Goal: Find contact information: Find contact information

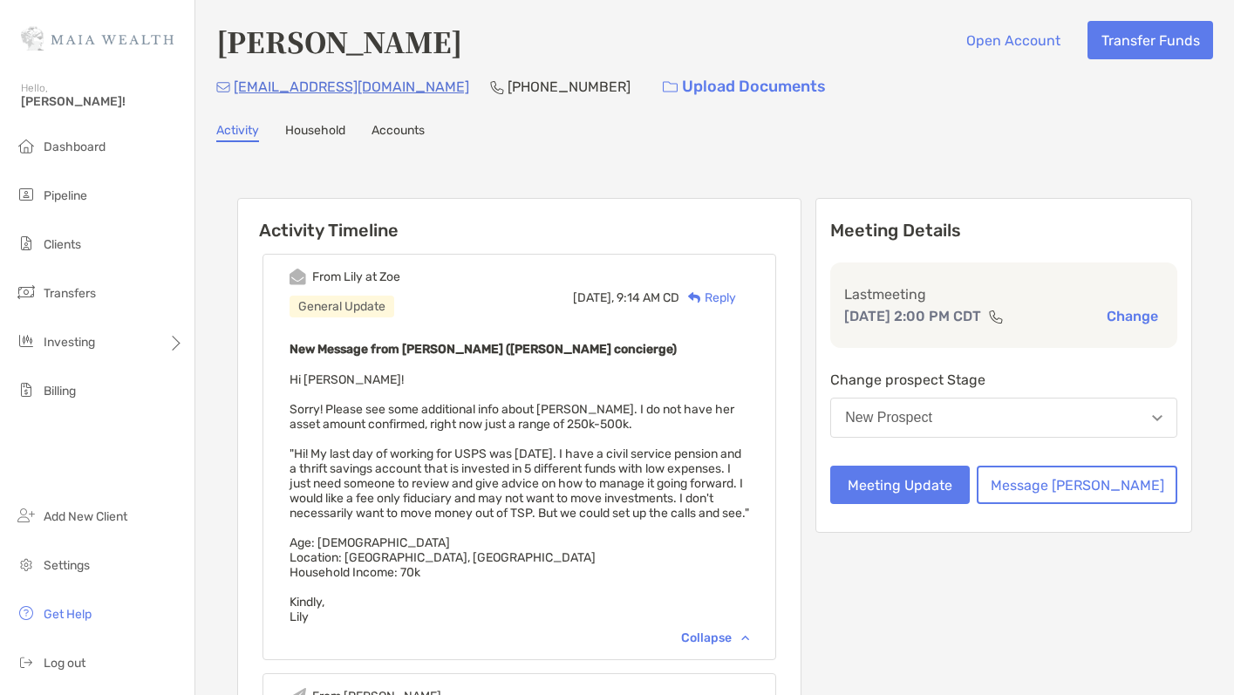
click at [327, 82] on div "[EMAIL_ADDRESS][DOMAIN_NAME] [PHONE_NUMBER] Upload Documents" at bounding box center [714, 87] width 997 height 38
drag, startPoint x: 327, startPoint y: 82, endPoint x: 236, endPoint y: 89, distance: 91.0
click at [236, 89] on div "[EMAIL_ADDRESS][DOMAIN_NAME] [PHONE_NUMBER] Upload Documents" at bounding box center [714, 87] width 997 height 38
copy p "[EMAIL_ADDRESS][DOMAIN_NAME]"
drag, startPoint x: 469, startPoint y: 86, endPoint x: 400, endPoint y: 91, distance: 69.0
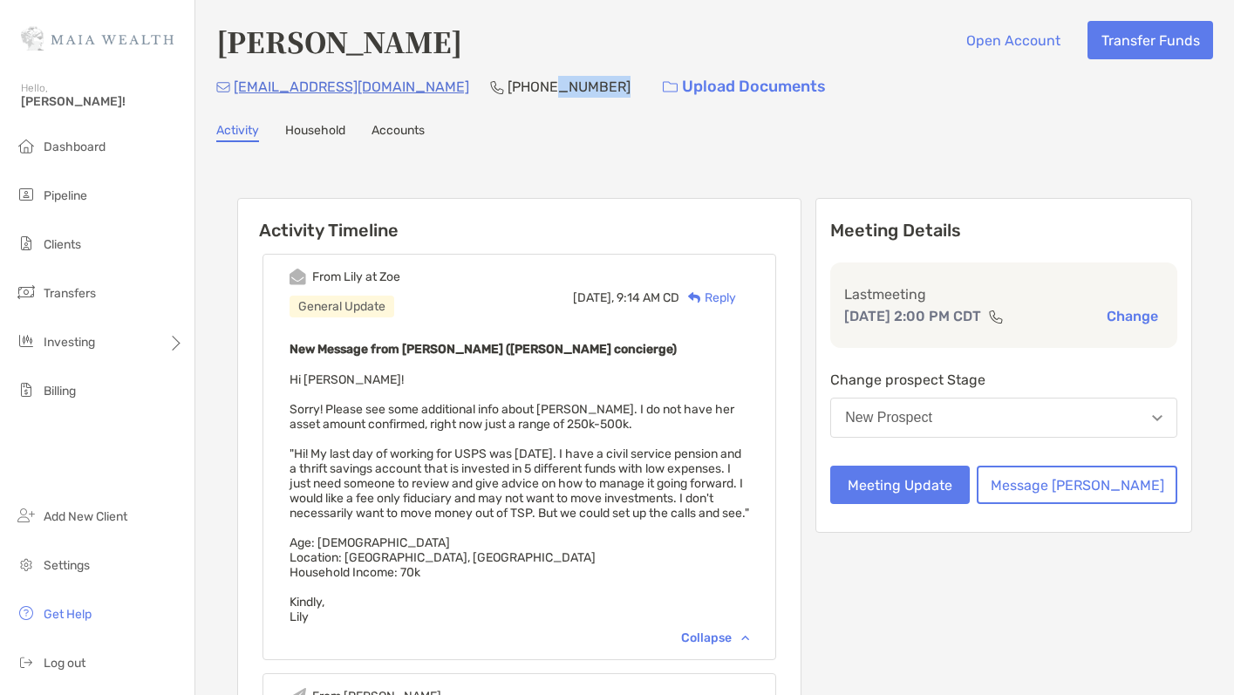
click at [400, 91] on div "[EMAIL_ADDRESS][DOMAIN_NAME] [PHONE_NUMBER] Upload Documents" at bounding box center [714, 87] width 997 height 38
copy p "293-5342"
